Goal: Transaction & Acquisition: Purchase product/service

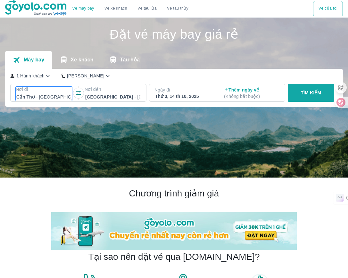
click at [59, 88] on p "Nơi đi" at bounding box center [44, 89] width 56 height 6
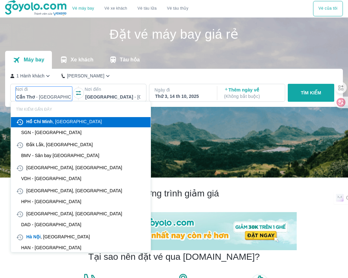
scroll to position [37, 0]
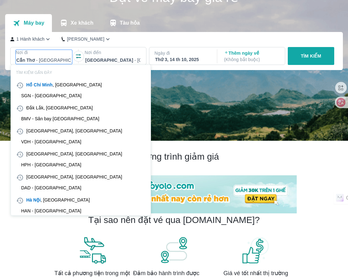
click at [58, 98] on div "SGN - [GEOGRAPHIC_DATA]" at bounding box center [51, 95] width 61 height 5
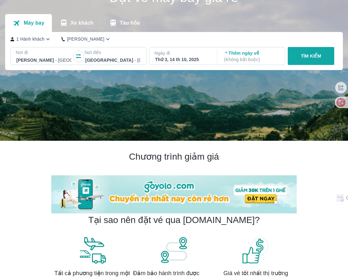
click at [197, 56] on p "Ngày đi" at bounding box center [182, 53] width 56 height 6
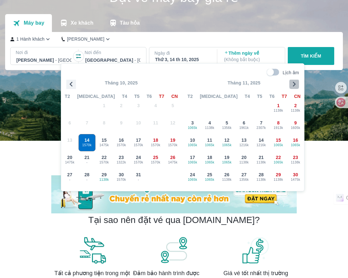
click at [295, 85] on icon "button" at bounding box center [294, 84] width 3 height 5
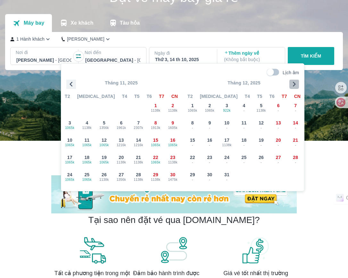
click at [295, 85] on icon "button" at bounding box center [294, 84] width 3 height 5
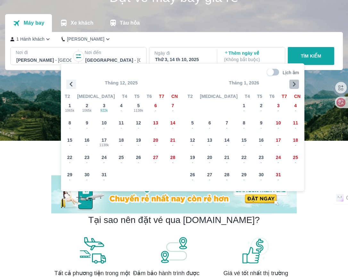
click at [295, 85] on icon "button" at bounding box center [294, 84] width 3 height 5
click at [279, 122] on span "7" at bounding box center [278, 123] width 3 height 6
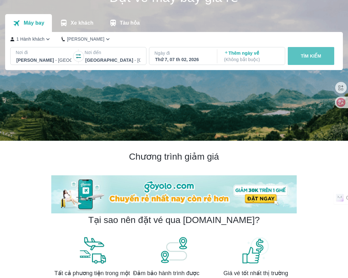
click at [320, 59] on p "TÌM KIẾM" at bounding box center [311, 56] width 20 height 6
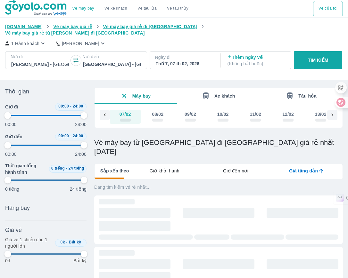
scroll to position [0, 3777]
type input "97.9166666666667"
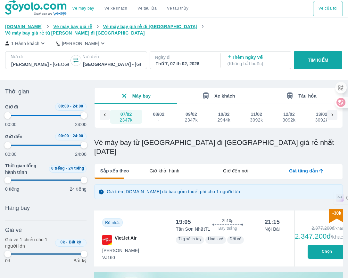
scroll to position [120, 0]
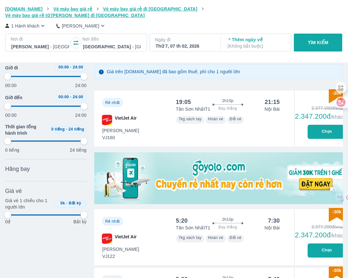
type input "97.9166666666667"
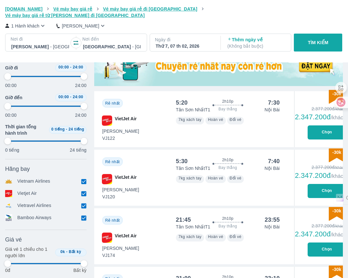
scroll to position [240, 0]
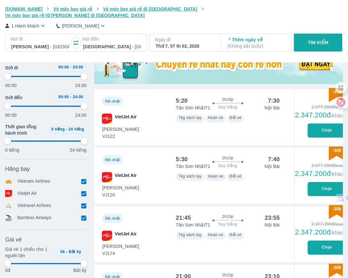
type input "97.9166666666667"
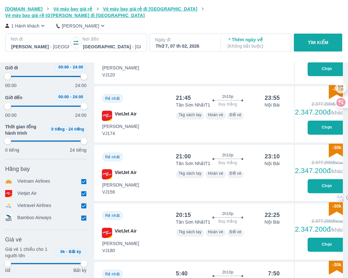
type input "97.9166666666667"
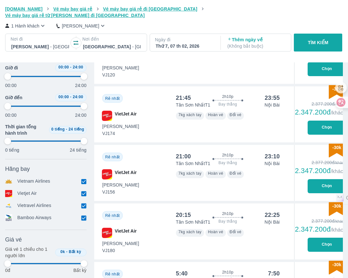
type input "97.9166666666667"
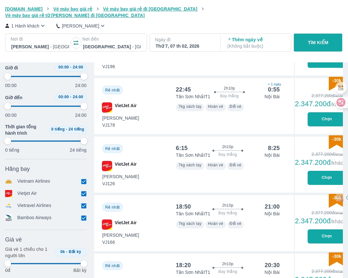
scroll to position [720, 0]
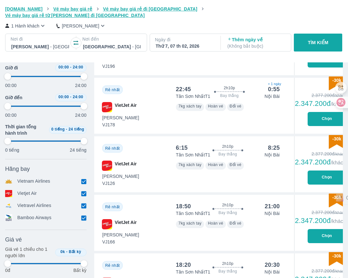
type input "97.9166666666667"
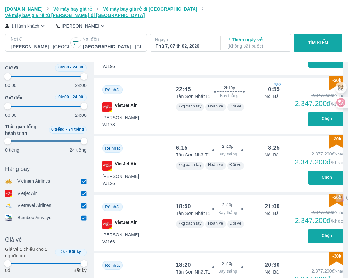
type input "97.9166666666667"
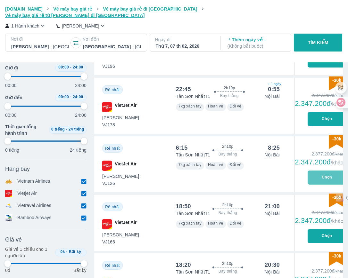
type input "97.9166666666667"
click at [325, 171] on button "Chọn" at bounding box center [326, 178] width 38 height 14
type input "97.9166666666667"
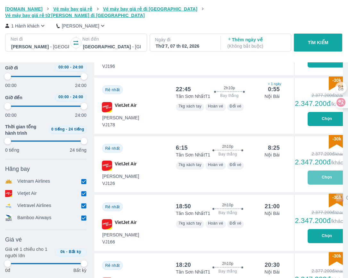
type input "97.9166666666667"
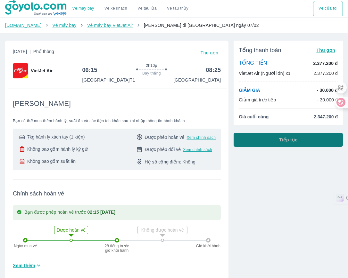
click at [300, 140] on button "Tiếp tục" at bounding box center [287, 140] width 109 height 14
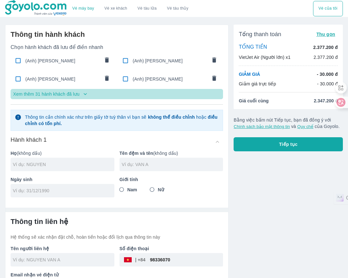
click at [78, 95] on p "Xem thêm 31 hành khách đã lưu" at bounding box center [46, 94] width 66 height 6
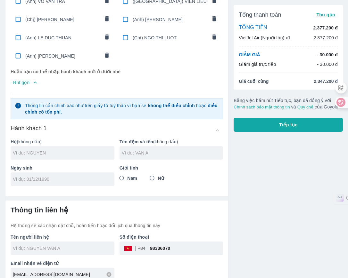
scroll to position [324, 0]
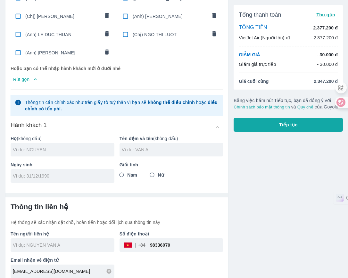
click at [66, 147] on input "text" at bounding box center [63, 150] width 101 height 6
type input "[PERSON_NAME]"
type input "THI THUONG"
click at [57, 203] on h6 "Thông tin liên hệ" at bounding box center [117, 207] width 212 height 9
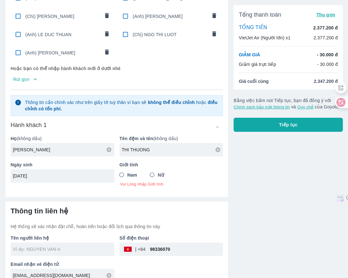
type input "01/02/1990"
click at [151, 169] on input "Nữ" at bounding box center [152, 175] width 12 height 12
radio input "true"
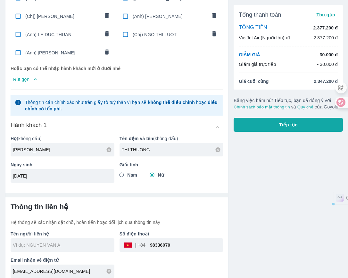
drag, startPoint x: 192, startPoint y: 236, endPoint x: 126, endPoint y: 257, distance: 70.0
click at [126, 257] on div "Tên người liên hệ Số điện thoại ​ 98336070 Email nhận vé điện tử minmin2509@out…" at bounding box center [113, 252] width 217 height 53
type input "[PERSON_NAME]"
type input "NGUYEN THI THUONG"
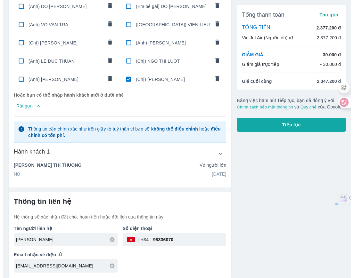
scroll to position [292, 0]
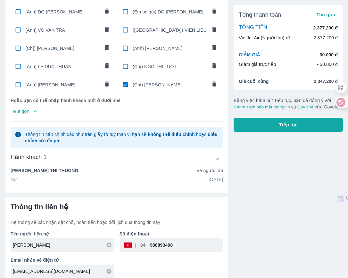
type input "988893498"
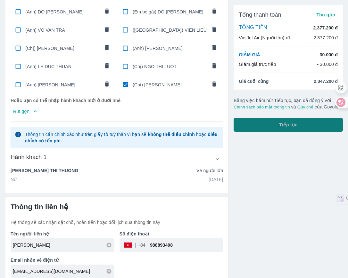
click at [267, 125] on button "Tiếp tục" at bounding box center [287, 125] width 109 height 14
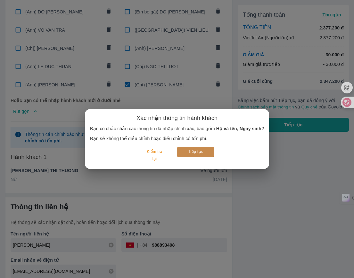
click at [203, 150] on button "Tiếp tục" at bounding box center [195, 152] width 37 height 10
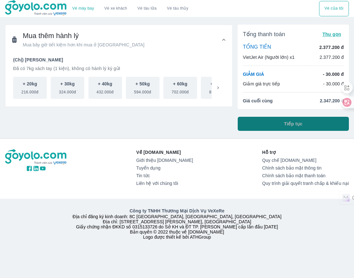
click at [264, 122] on button "Tiếp tục" at bounding box center [293, 124] width 111 height 14
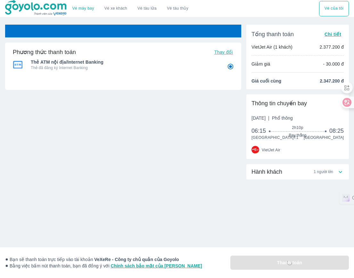
radio input "false"
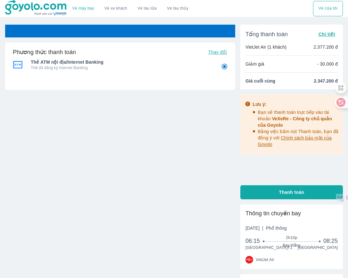
radio input "false"
click at [174, 178] on div "Vé sẽ tự động hủy trong 59 : 18 Phương thức thanh toán Thay đổi Thẻ ATM nội địa…" at bounding box center [120, 110] width 230 height 170
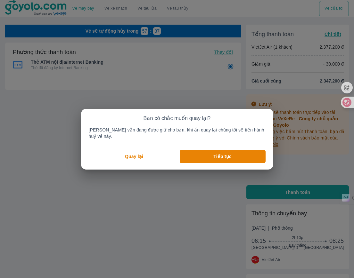
click at [152, 155] on button "Quay lại" at bounding box center [134, 156] width 91 height 13
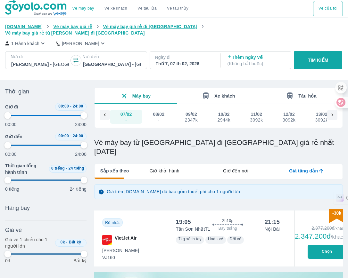
scroll to position [0, 3777]
type input "97.9166666666667"
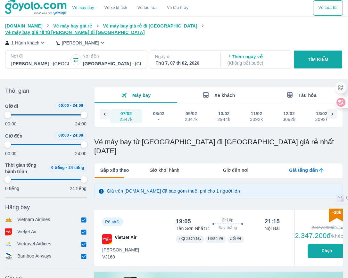
type input "97.9166666666667"
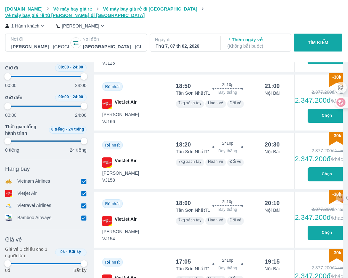
scroll to position [842, 0]
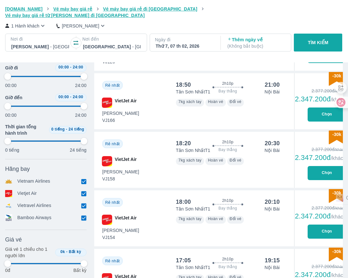
type input "97.9166666666667"
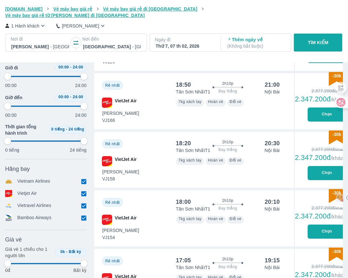
type input "97.9166666666667"
drag, startPoint x: 85, startPoint y: 78, endPoint x: 57, endPoint y: 81, distance: 27.9
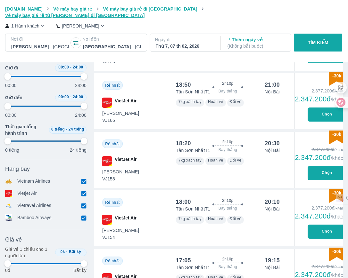
click at [50, 77] on div "00:00 24:00" at bounding box center [45, 80] width 81 height 17
type input "97.9166666666667"
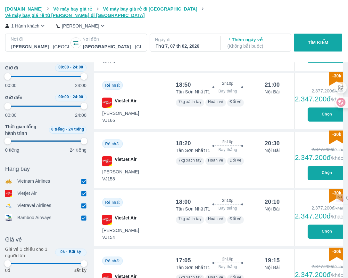
type input "97.9166666666667"
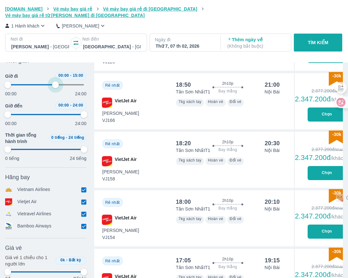
type input "62.5"
type input "97.9166666666667"
type input "54.1666666666667"
type input "97.9166666666667"
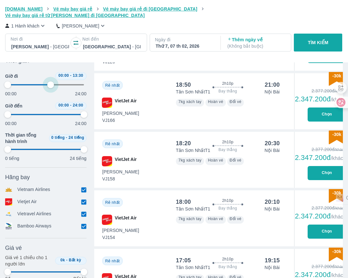
type input "97.9166666666667"
type input "50"
type input "97.9166666666667"
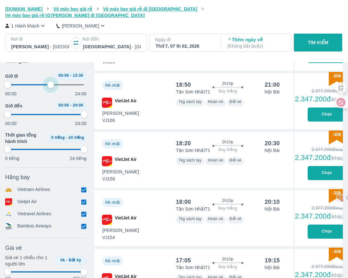
type input "97.9166666666667"
type input "47.9166666666667"
type input "97.9166666666667"
type input "47.9166666666667"
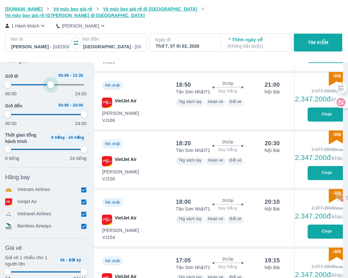
type input "97.9166666666667"
type input "45.8333333333333"
type input "97.9166666666667"
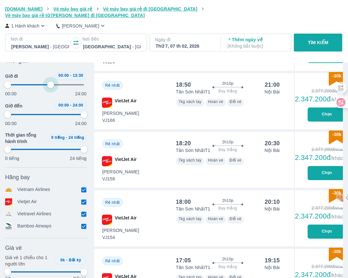
type input "45.8333333333333"
type input "97.9166666666667"
type input "45.8333333333333"
type input "97.9166666666667"
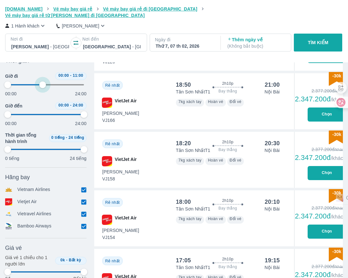
type input "97.9166666666667"
type input "43.75"
type input "97.9166666666667"
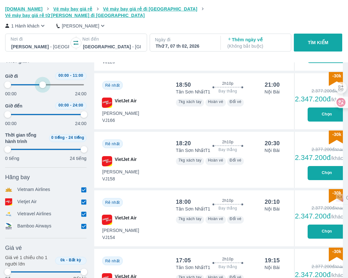
type input "97.9166666666667"
type input "41.6666666666667"
type input "97.9166666666667"
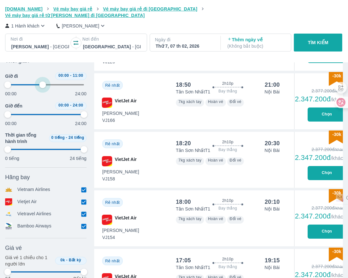
type input "97.9166666666667"
type input "41.6666666666667"
type input "97.9166666666667"
type input "39.5833333333333"
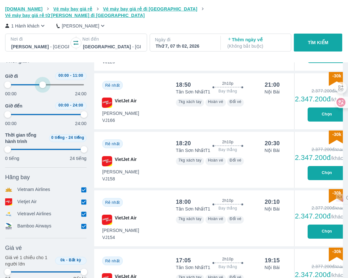
type input "97.9166666666667"
type input "37.5"
type input "97.9166666666667"
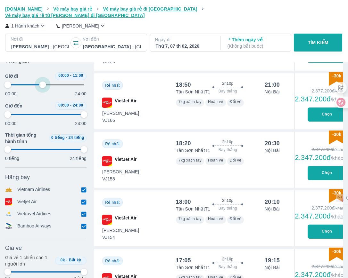
type input "97.9166666666667"
type input "35.4166666666667"
type input "97.9166666666667"
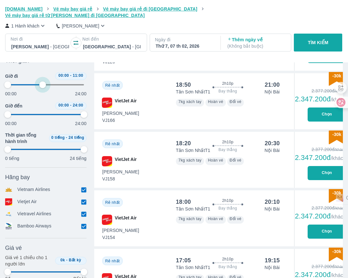
type input "35.4166666666667"
type input "97.9166666666667"
type input "33.3333333333333"
type input "97.9166666666667"
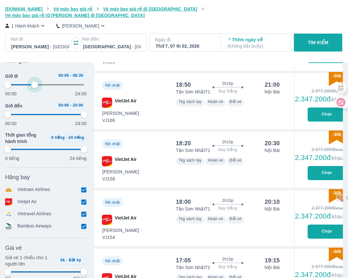
type input "97.9166666666667"
type input "33.3333333333333"
type input "97.9166666666667"
type input "33.3333333333333"
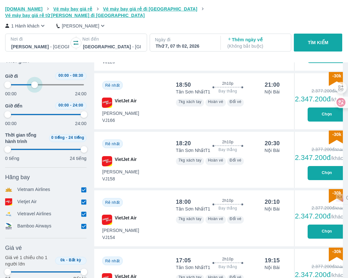
type input "97.9166666666667"
type input "33.3333333333333"
type input "97.9166666666667"
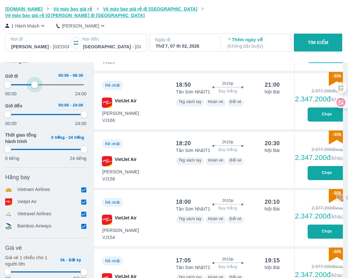
type input "31.25"
type input "97.9166666666667"
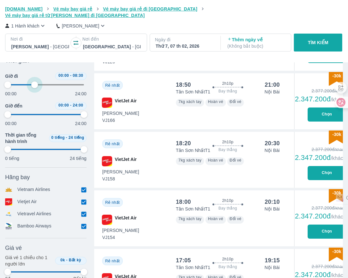
type input "97.9166666666667"
type input "29.1666666666667"
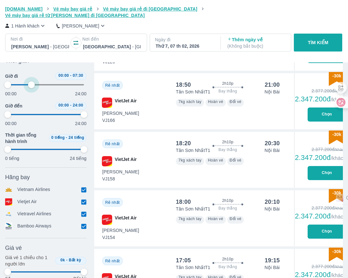
type input "97.9166666666667"
type input "29.1666666666667"
type input "97.9166666666667"
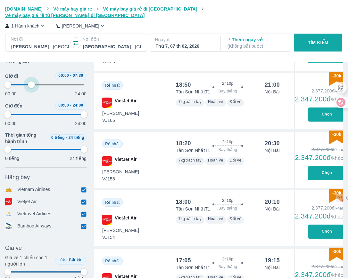
type input "97.9166666666667"
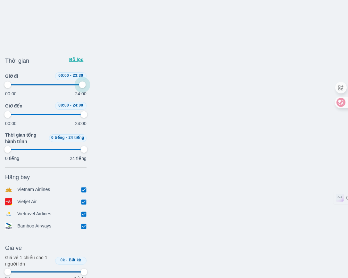
type input "97.9166666666667"
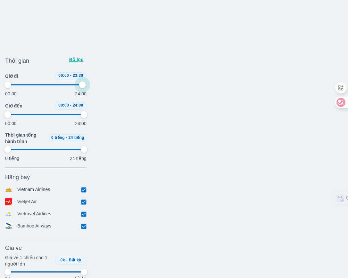
type input "97.9166666666667"
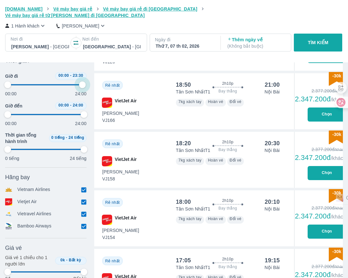
type input "29.1666666666667"
type input "97.9166666666667"
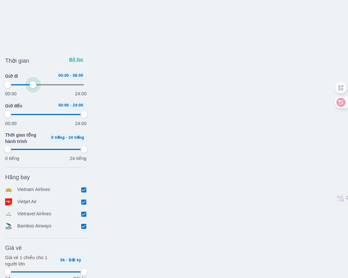
type input "35.4166666666667"
type input "97.9166666666667"
type input "35.4166666666667"
type input "97.9166666666667"
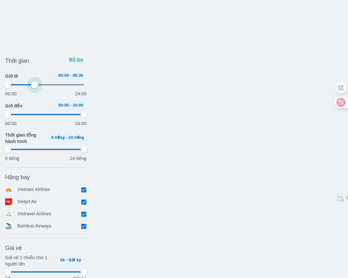
type input "97.9166666666667"
type input "35.4166666666667"
type input "97.9166666666667"
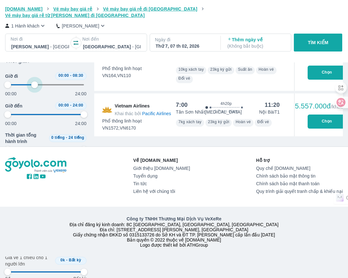
drag, startPoint x: 55, startPoint y: 79, endPoint x: 34, endPoint y: 81, distance: 21.2
click at [34, 81] on span at bounding box center [46, 85] width 77 height 10
type input "35.4166666666667"
type input "97.9166666666667"
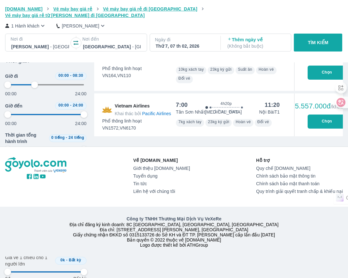
type input "35.4166666666667"
type input "97.9166666666667"
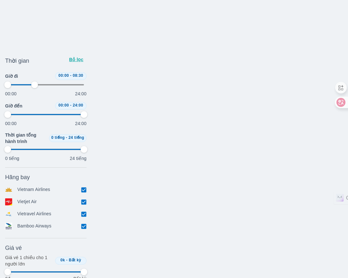
type input "35.4166666666667"
type input "97.9166666666667"
type input "35.4166666666667"
type input "97.9166666666667"
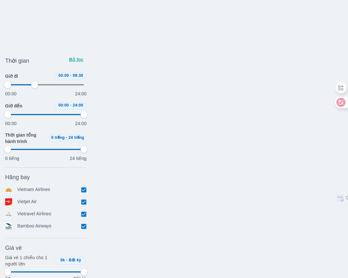
type input "97.9166666666667"
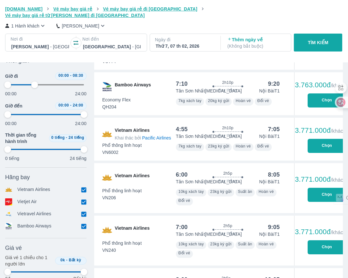
click at [73, 186] on div "Vietnam Airlines" at bounding box center [45, 189] width 81 height 7
type input "35.4166666666667"
type input "97.9166666666667"
click at [83, 187] on input "checkbox" at bounding box center [84, 190] width 6 height 6
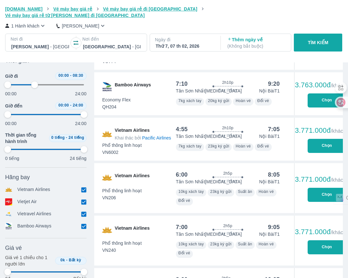
checkbox input "false"
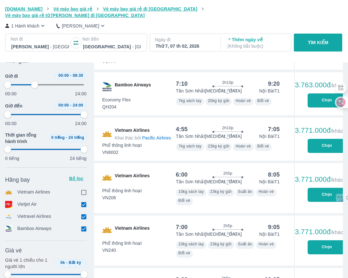
type input "35.4166666666667"
type input "97.9166666666667"
type input "35.4166666666667"
type input "97.9166666666667"
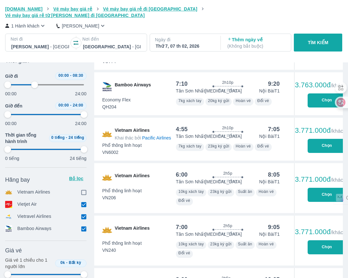
type input "97.9166666666667"
click at [83, 214] on input "checkbox" at bounding box center [84, 217] width 6 height 6
checkbox input "false"
type input "35.4166666666667"
type input "97.9166666666667"
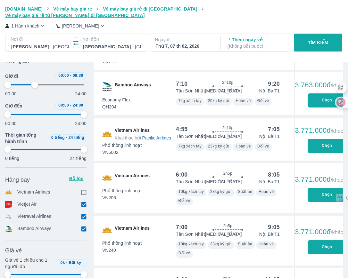
type input "97.9166666666667"
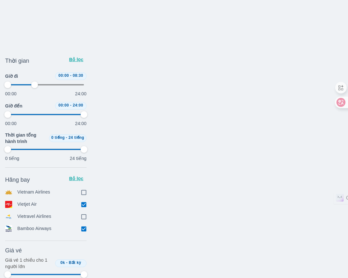
type input "35.4166666666667"
type input "97.9166666666667"
type input "35.4166666666667"
type input "97.9166666666667"
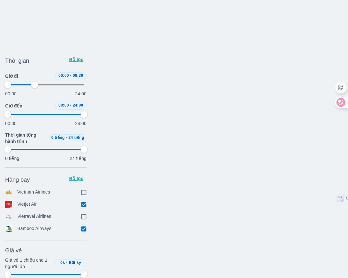
type input "97.9166666666667"
click at [85, 227] on input "checkbox" at bounding box center [84, 229] width 6 height 6
checkbox input "false"
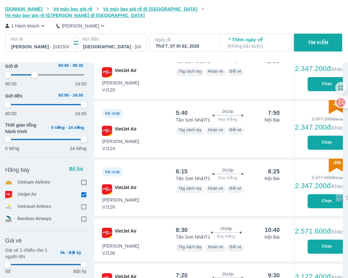
scroll to position [360, 0]
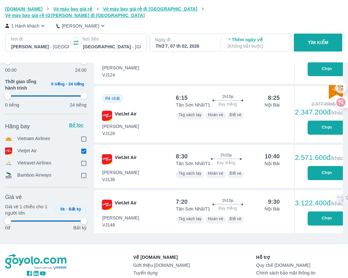
click at [320, 121] on button "Chọn" at bounding box center [326, 128] width 38 height 14
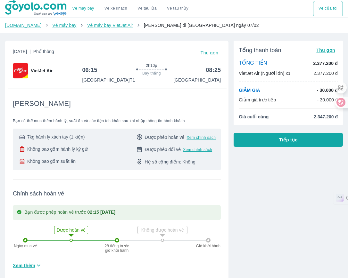
click at [284, 142] on span "Tiếp tục" at bounding box center [288, 140] width 19 height 6
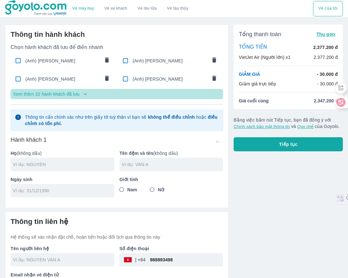
click at [59, 95] on p "Xem thêm 32 hành khách đã lưu" at bounding box center [46, 94] width 66 height 6
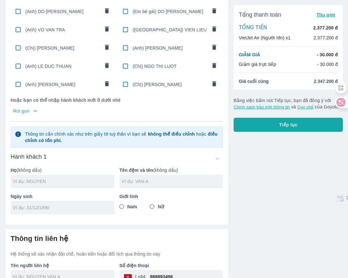
scroll to position [324, 0]
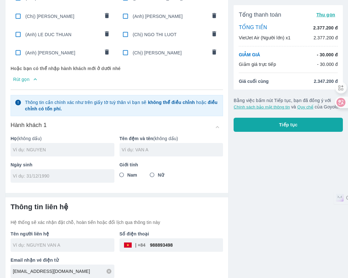
click at [69, 148] on div at bounding box center [63, 149] width 104 height 13
click at [56, 147] on input "text" at bounding box center [63, 150] width 101 height 6
click at [59, 173] on input "23/02/2015" at bounding box center [60, 176] width 95 height 6
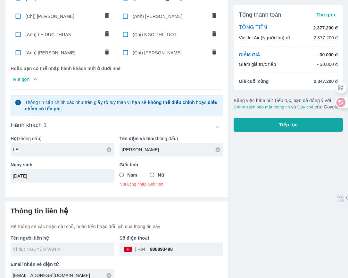
click at [133, 172] on span "Nam" at bounding box center [132, 175] width 10 height 6
click at [127, 169] on input "Nam" at bounding box center [122, 175] width 12 height 12
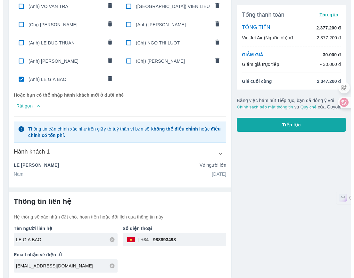
scroll to position [310, 0]
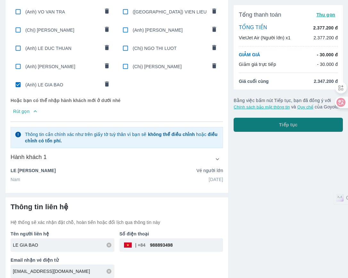
click at [317, 126] on button "Tiếp tục" at bounding box center [287, 125] width 109 height 14
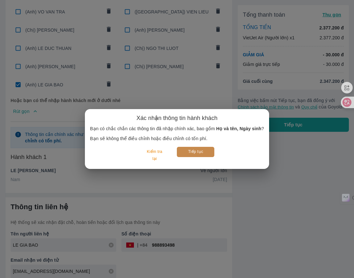
click at [191, 149] on button "Tiếp tục" at bounding box center [195, 152] width 37 height 10
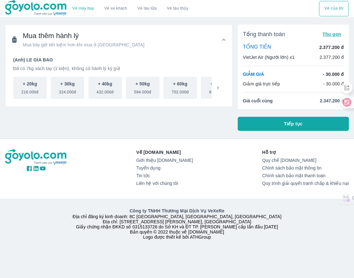
click at [279, 117] on div "Tổng thanh toán Thu gọn TỔNG TIỀN 2.377.200 đ VietJet Air (Người lớn) x1 2.377.…" at bounding box center [293, 78] width 111 height 106
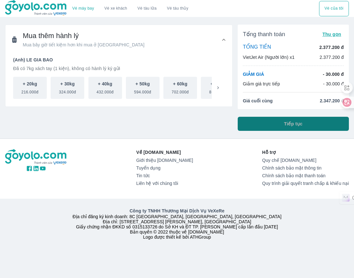
click at [273, 118] on button "Tiếp tục" at bounding box center [293, 124] width 111 height 14
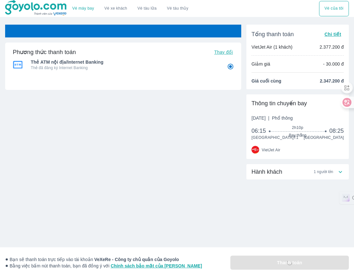
click at [146, 166] on div "Phương thức thanh toán Thay đổi Thẻ ATM nội địa/Internet Banking Thẻ đã đăng ký…" at bounding box center [123, 110] width 236 height 170
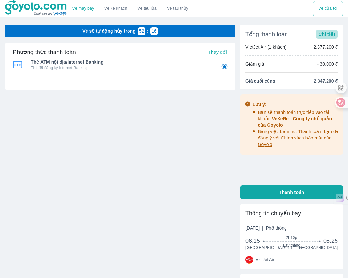
click at [327, 36] on span "Chi tiết" at bounding box center [326, 34] width 17 height 5
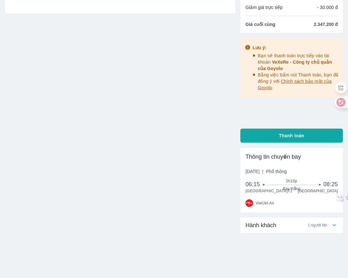
scroll to position [88, 0]
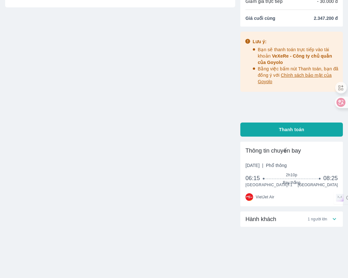
click at [303, 218] on div "Hành khách 1 người lớn" at bounding box center [287, 219] width 85 height 8
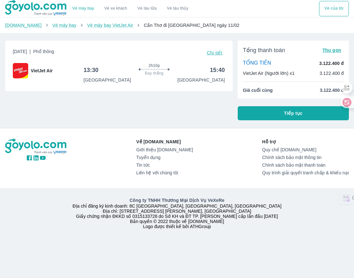
click at [249, 114] on button "Tiếp tục" at bounding box center [293, 113] width 111 height 14
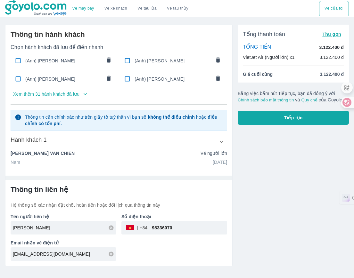
click at [77, 92] on p "Xem thêm 31 hành khách đã lưu" at bounding box center [46, 94] width 66 height 6
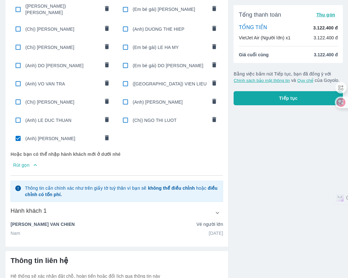
scroll to position [240, 0]
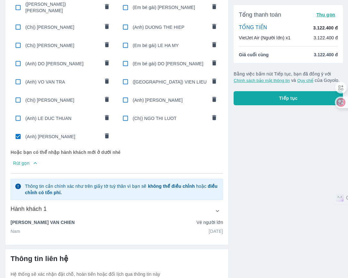
click at [77, 134] on span "(Anh) [PERSON_NAME]" at bounding box center [62, 137] width 74 height 6
radio input "false"
checkbox input "false"
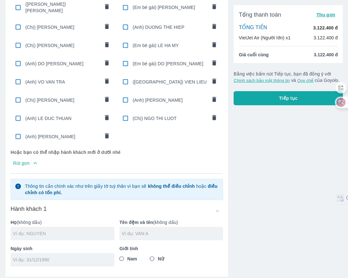
click at [74, 232] on div at bounding box center [63, 233] width 104 height 13
type input "DAO"
type input "THI HONG LE"
type input "25/09/1982"
click at [160, 256] on span "Nữ" at bounding box center [161, 259] width 6 height 6
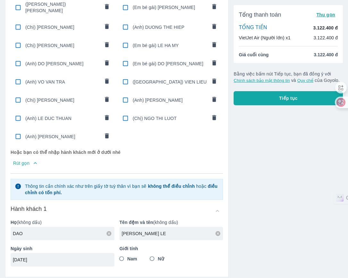
click at [158, 254] on input "Nữ" at bounding box center [152, 259] width 12 height 12
radio input "true"
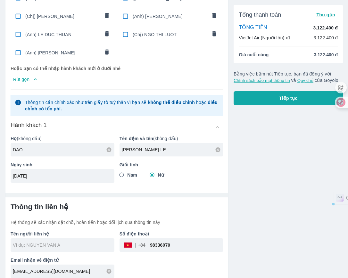
drag, startPoint x: 181, startPoint y: 234, endPoint x: 135, endPoint y: 235, distance: 45.5
click at [135, 239] on div "​ 98336070" at bounding box center [171, 245] width 104 height 13
type input "DAO THI HONG LE"
checkbox input "true"
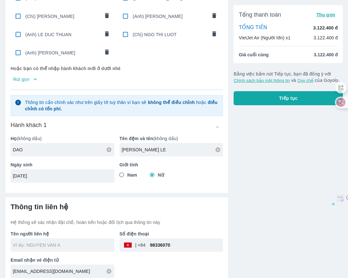
checkbox input "true"
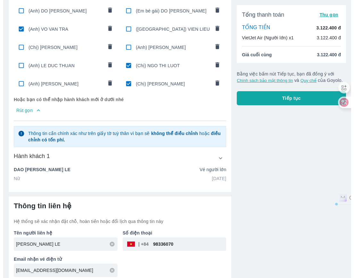
scroll to position [292, 0]
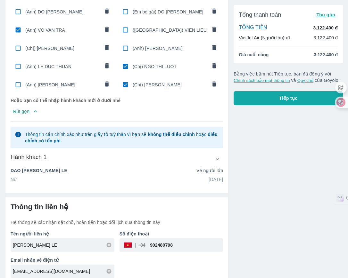
type input "902480798"
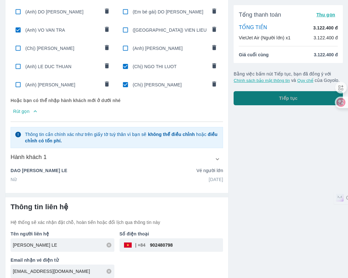
click at [280, 98] on span "Tiếp tục" at bounding box center [288, 98] width 19 height 6
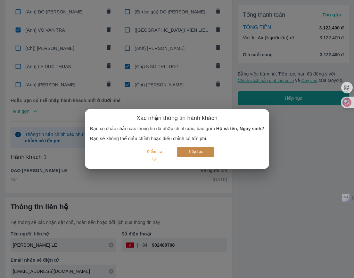
click at [203, 148] on button "Tiếp tục" at bounding box center [195, 152] width 37 height 10
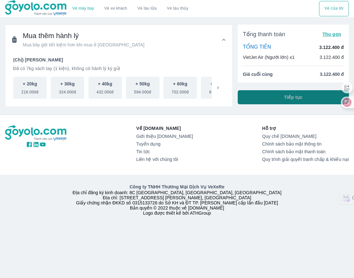
click at [299, 104] on button "Tiếp tục" at bounding box center [293, 97] width 111 height 14
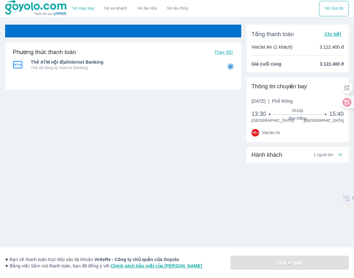
radio input "false"
click at [183, 215] on div "Vé máy bay Vé xe khách Vé tàu lửa Vé tàu thủy Vé của tôi Phương thức thanh toán…" at bounding box center [177, 139] width 354 height 278
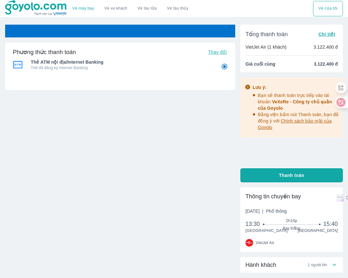
radio input "false"
click at [174, 175] on div "Vé sẽ tự động hủy trong 59 : 59 Phương thức thanh toán Thay đổi Thẻ ATM nội địa…" at bounding box center [120, 110] width 230 height 170
click at [76, 183] on div "Vé sẽ tự động hủy trong 41 : 53 Phương thức thanh toán Thay đổi Thẻ ATM nội địa…" at bounding box center [120, 110] width 230 height 170
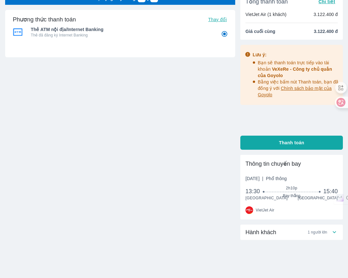
scroll to position [46, 0]
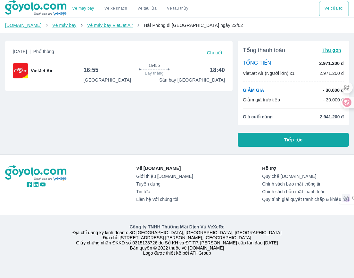
click at [293, 136] on button "Tiếp tục" at bounding box center [293, 140] width 111 height 14
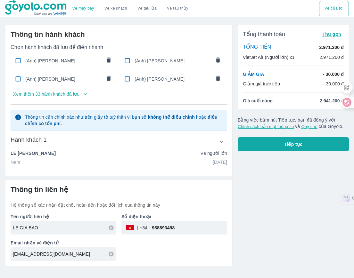
click at [78, 96] on p "Xem thêm 33 hành khách đã lưu" at bounding box center [46, 94] width 66 height 6
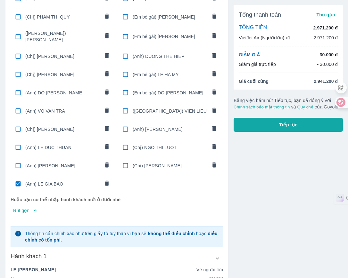
scroll to position [240, 0]
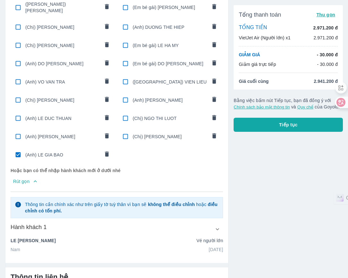
click at [55, 152] on span "(Anh) LE GIA BAO" at bounding box center [62, 155] width 74 height 6
radio input "false"
checkbox input "false"
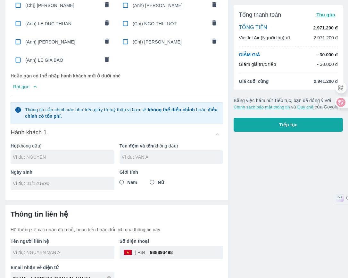
scroll to position [342, 0]
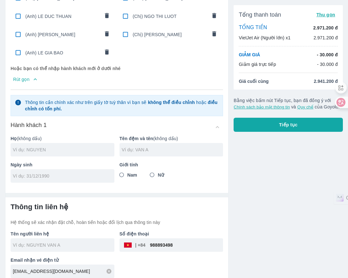
click at [99, 147] on input "text" at bounding box center [63, 150] width 101 height 6
type input "[PERSON_NAME]"
type input "C"
type input "VAN THIEN"
click at [123, 172] on input "Nam" at bounding box center [122, 175] width 12 height 12
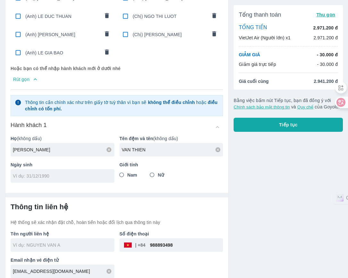
radio input "true"
click at [95, 169] on div at bounding box center [63, 175] width 104 height 13
click at [88, 173] on input "tel" at bounding box center [60, 176] width 95 height 6
type input "01/01/1990"
drag, startPoint x: 177, startPoint y: 236, endPoint x: 98, endPoint y: 247, distance: 79.9
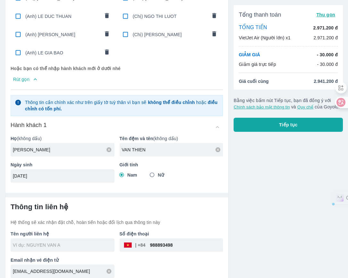
click at [98, 247] on div "Tên người liên hệ Số điện thoại ​ 988893498 Email nhận vé điện tử minmin2509@ou…" at bounding box center [113, 252] width 217 height 53
type input "NGUYEN VAN THIEN"
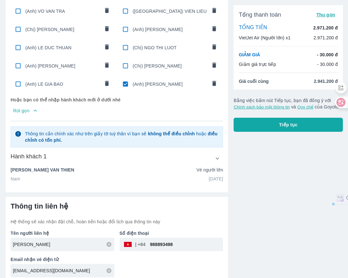
scroll to position [310, 0]
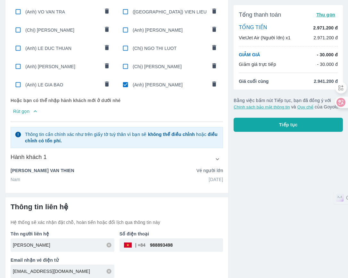
click at [49, 167] on p "NGUYEN VAN THIEN" at bounding box center [43, 170] width 64 height 6
click at [216, 158] on icon "button" at bounding box center [217, 159] width 4 height 2
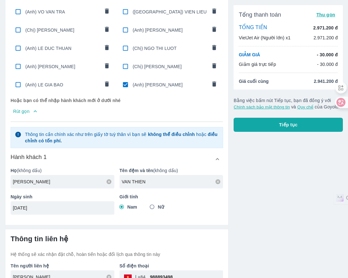
drag, startPoint x: 50, startPoint y: 204, endPoint x: -6, endPoint y: 263, distance: 81.3
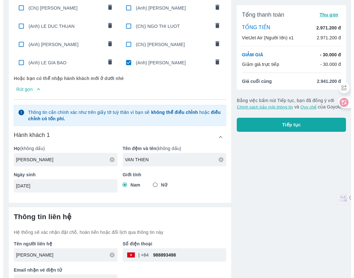
scroll to position [342, 0]
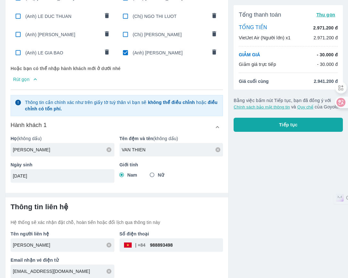
type input "12/06/1984"
drag, startPoint x: 189, startPoint y: 240, endPoint x: -6, endPoint y: 272, distance: 197.9
type input "983540889"
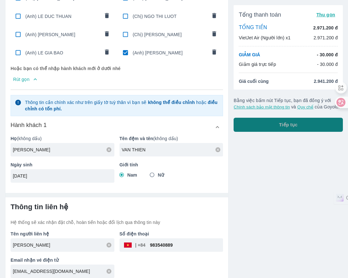
click at [284, 126] on span "Tiếp tục" at bounding box center [288, 125] width 19 height 6
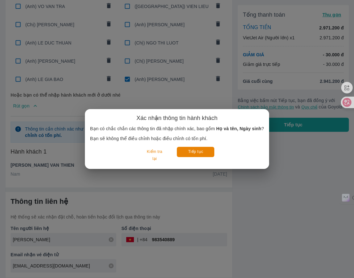
scroll to position [310, 0]
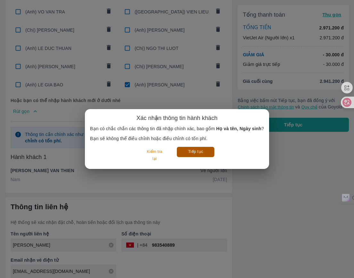
click at [207, 153] on button "Tiếp tục" at bounding box center [195, 152] width 37 height 10
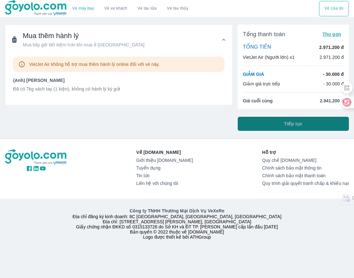
click at [271, 126] on button "Tiếp tục" at bounding box center [293, 124] width 111 height 14
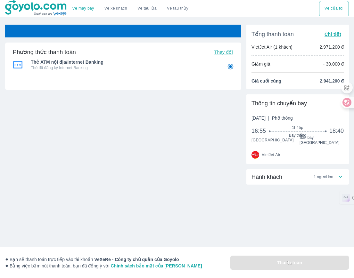
radio input "false"
click at [169, 140] on div "Phương thức thanh toán Thay đổi Thẻ ATM nội địa/Internet Banking Thẻ đã đăng ký…" at bounding box center [123, 110] width 236 height 170
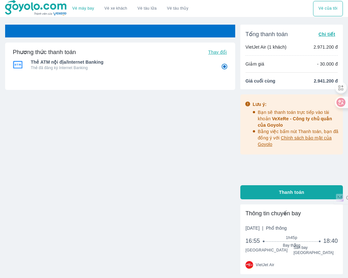
radio input "false"
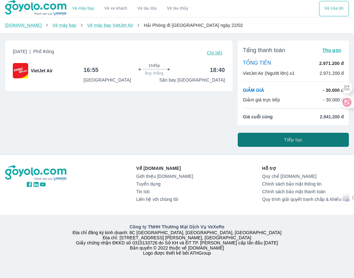
click at [266, 138] on button "Tiếp tục" at bounding box center [293, 140] width 111 height 14
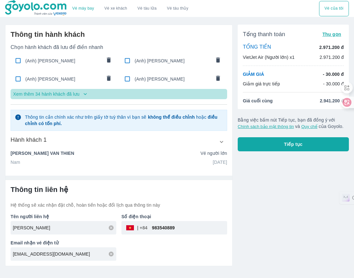
click at [73, 93] on p "Xem thêm 34 hành khách đã lưu" at bounding box center [46, 94] width 66 height 6
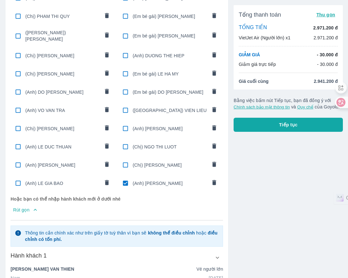
scroll to position [310, 0]
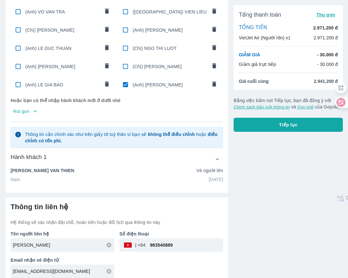
click at [123, 78] on input "checkbox" at bounding box center [125, 84] width 12 height 12
checkbox input "false"
radio input "false"
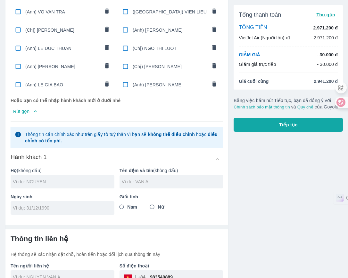
click at [59, 179] on input "text" at bounding box center [63, 182] width 101 height 6
type input "LE"
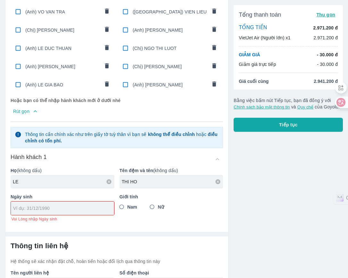
click at [151, 179] on input "THI HO" at bounding box center [172, 182] width 101 height 6
type input "THI HOA"
click at [103, 205] on input "tel" at bounding box center [60, 208] width 94 height 6
type input "14/10/1988"
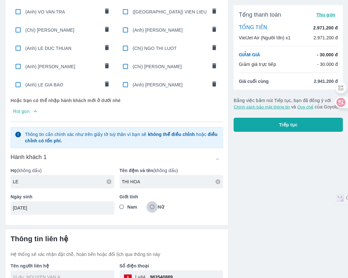
click at [153, 202] on input "Nữ" at bounding box center [152, 207] width 12 height 12
radio input "true"
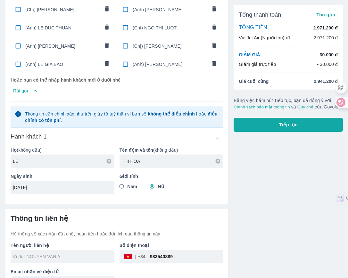
scroll to position [342, 0]
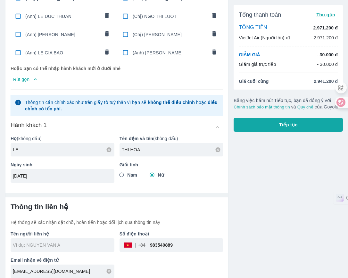
click at [316, 116] on div "Tổng thanh toán Thu gọn TỔNG TIỀN 2.971.200 đ VietJet Air (Người lớn) x1 2.971.…" at bounding box center [287, 68] width 109 height 127
type input "LE THI HOA"
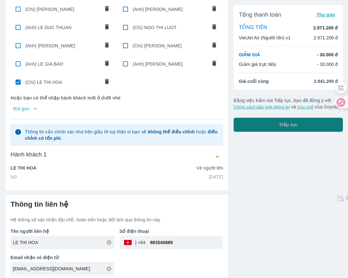
click at [303, 123] on button "Tiếp tục" at bounding box center [287, 125] width 109 height 14
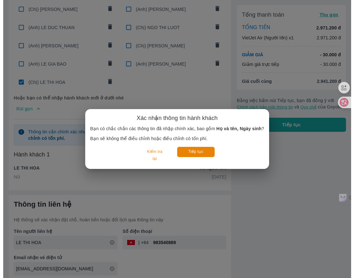
scroll to position [328, 0]
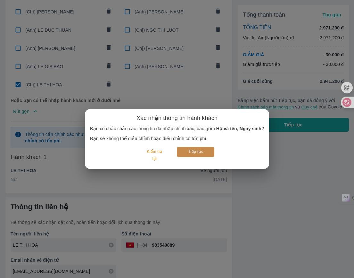
click at [210, 150] on button "Tiếp tục" at bounding box center [195, 152] width 37 height 10
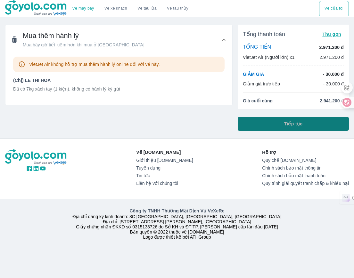
click at [265, 122] on button "Tiếp tục" at bounding box center [293, 124] width 111 height 14
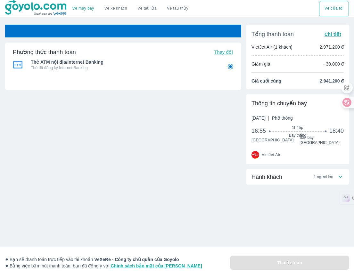
radio input "false"
click at [185, 127] on div at bounding box center [123, 128] width 236 height 6
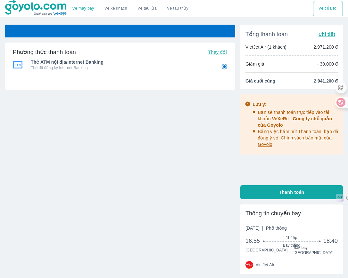
radio input "false"
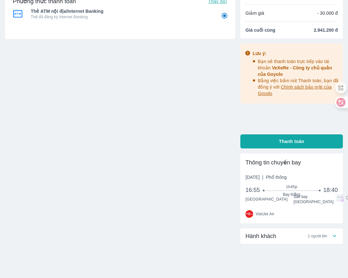
scroll to position [63, 0]
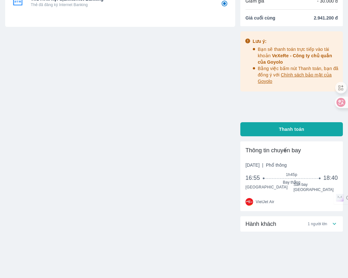
click at [230, 236] on div "Vé sẽ tự động hủy trong 59 : 55 Phương thức thanh toán Thay đổi Thẻ ATM nội địa…" at bounding box center [120, 122] width 230 height 321
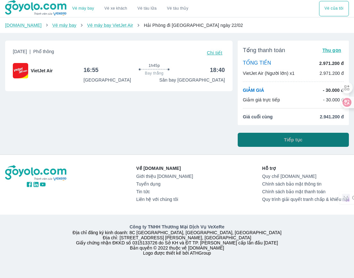
click at [309, 145] on button "Tiếp tục" at bounding box center [293, 140] width 111 height 14
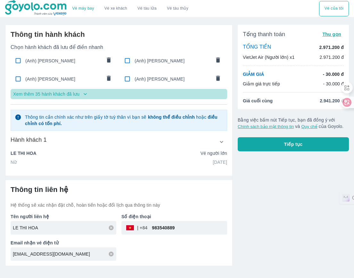
click at [39, 93] on p "Xem thêm 35 hành khách đã lưu" at bounding box center [46, 94] width 66 height 6
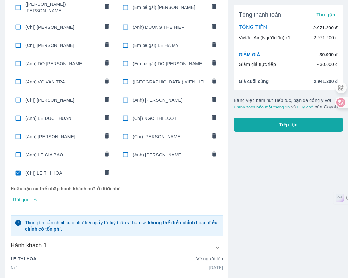
scroll to position [328, 0]
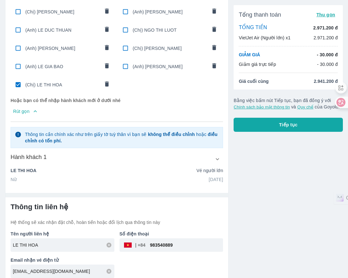
click at [54, 82] on span "(Chị) LE THI HOA" at bounding box center [62, 85] width 74 height 6
radio input "false"
checkbox input "false"
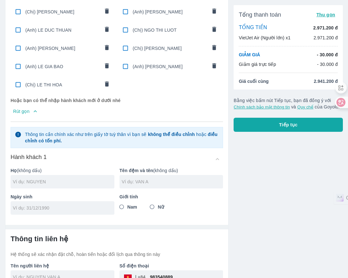
click at [65, 180] on div at bounding box center [63, 181] width 104 height 13
type input "[PERSON_NAME]"
type input "THI LAN ANH"
type input "[DATE]"
click at [155, 203] on input "Nữ" at bounding box center [152, 207] width 12 height 12
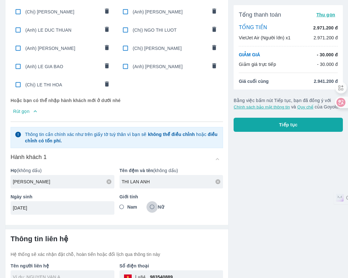
radio input "true"
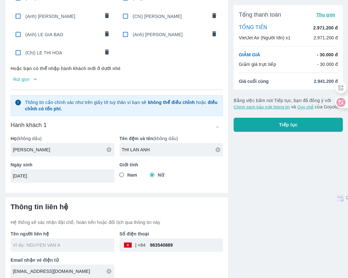
type input "[PERSON_NAME]"
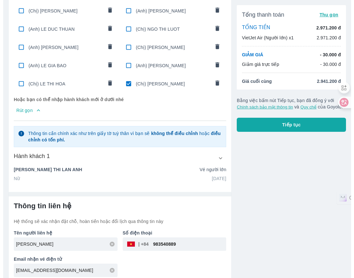
scroll to position [328, 0]
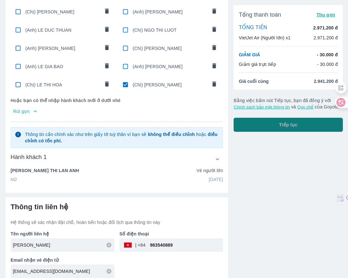
click at [287, 126] on span "Tiếp tục" at bounding box center [288, 125] width 19 height 6
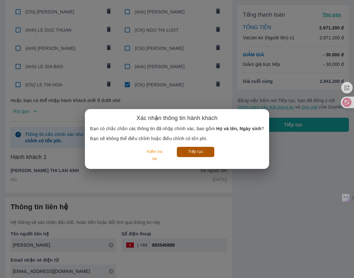
click at [204, 154] on button "Tiếp tục" at bounding box center [195, 152] width 37 height 10
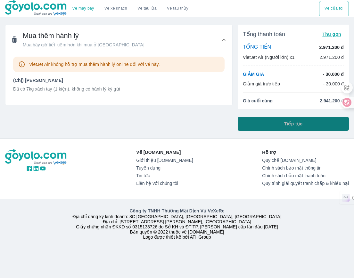
click at [283, 122] on button "Tiếp tục" at bounding box center [293, 124] width 111 height 14
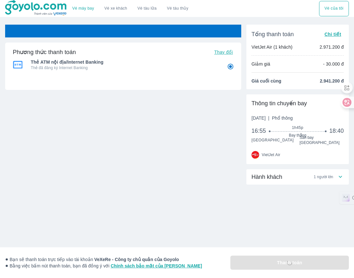
radio input "false"
click at [191, 169] on div "Phương thức thanh toán Thay đổi Thẻ ATM nội địa/Internet Banking Thẻ đã đăng ký…" at bounding box center [123, 110] width 236 height 170
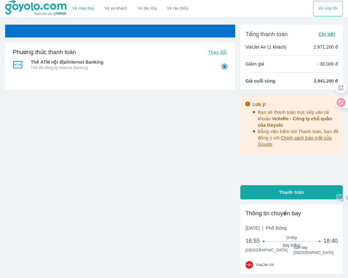
radio input "false"
click at [178, 184] on div "Vé sẽ tự động hủy trong 59 : 57 Phương thức thanh toán Thay đổi Thẻ ATM nội địa…" at bounding box center [120, 110] width 230 height 170
